Goal: Transaction & Acquisition: Purchase product/service

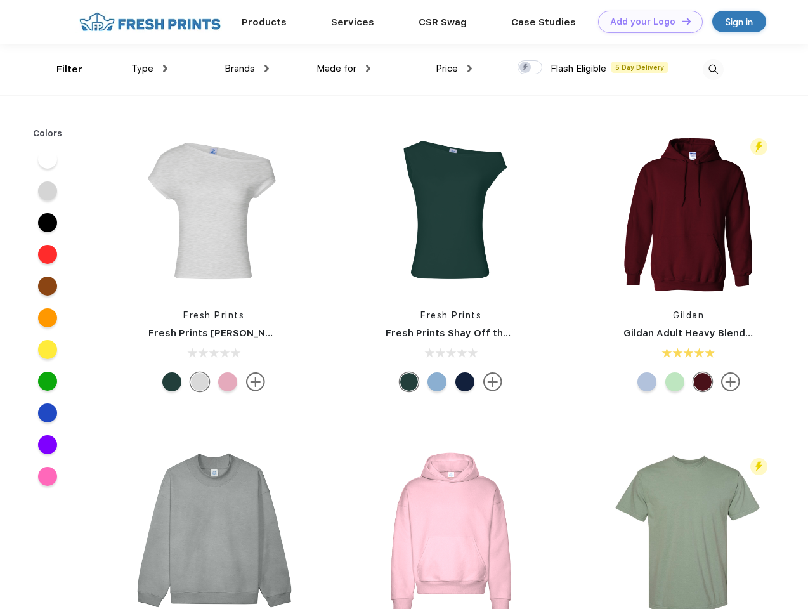
click at [646, 22] on link "Add your Logo Design Tool" at bounding box center [650, 22] width 105 height 22
click at [0, 0] on div "Design Tool" at bounding box center [0, 0] width 0 height 0
click at [681, 21] on link "Add your Logo Design Tool" at bounding box center [650, 22] width 105 height 22
click at [61, 69] on div "Filter" at bounding box center [69, 69] width 26 height 15
click at [150, 69] on span "Type" at bounding box center [142, 68] width 22 height 11
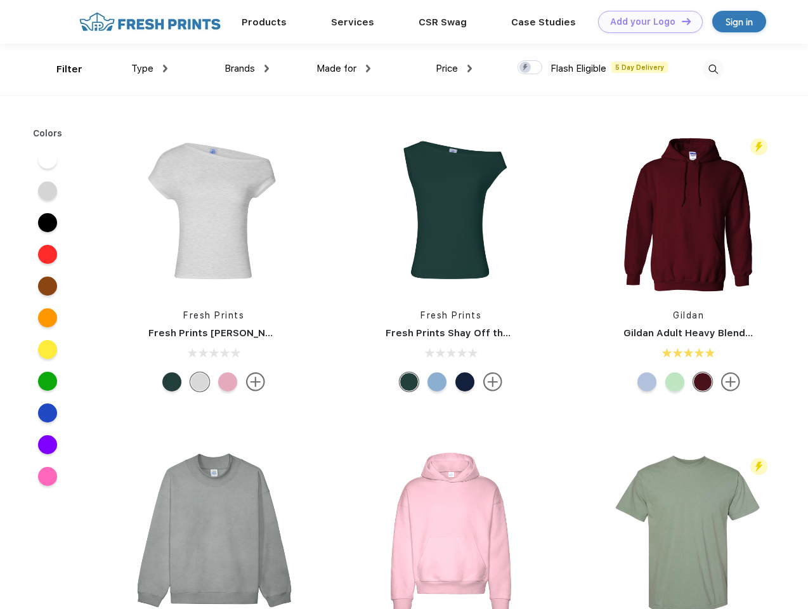
click at [247, 69] on span "Brands" at bounding box center [240, 68] width 30 height 11
click at [344, 69] on span "Made for" at bounding box center [337, 68] width 40 height 11
click at [454, 69] on span "Price" at bounding box center [447, 68] width 22 height 11
click at [530, 68] on div at bounding box center [530, 67] width 25 height 14
click at [526, 68] on input "checkbox" at bounding box center [522, 64] width 8 height 8
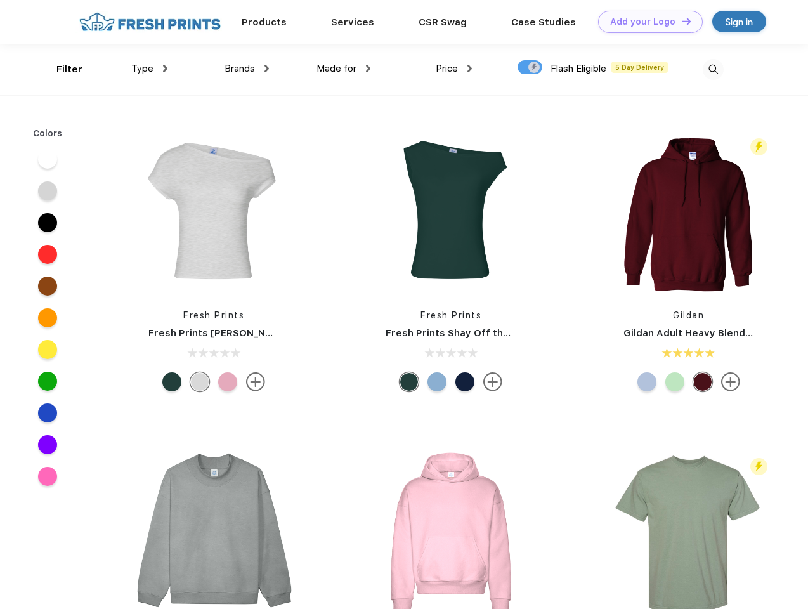
click at [713, 69] on img at bounding box center [713, 69] width 21 height 21
